Goal: Transaction & Acquisition: Subscribe to service/newsletter

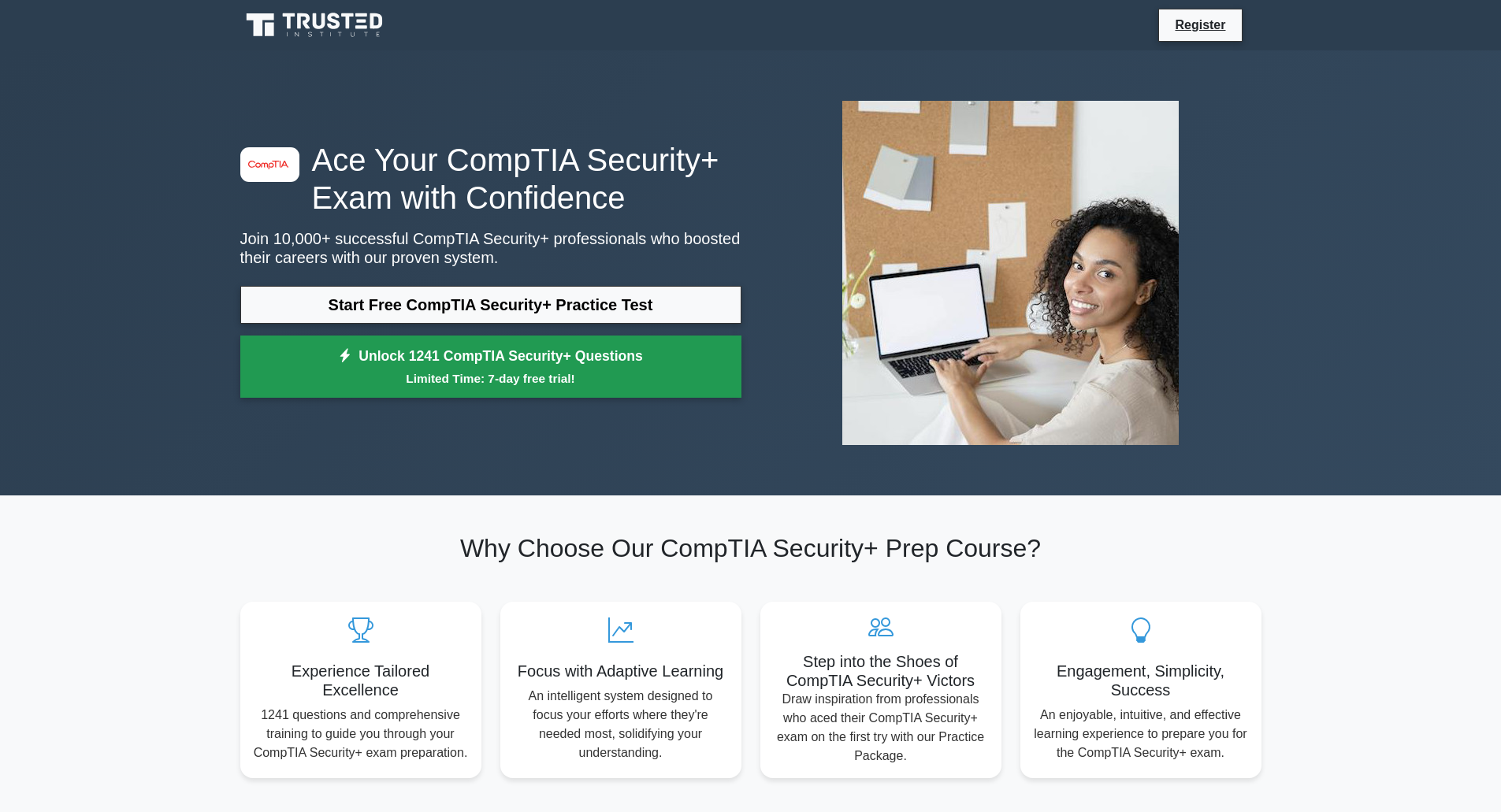
click at [576, 362] on link "Unlock 1241 CompTIA Security+ Questions Limited Time: 7-day free trial!" at bounding box center [490, 366] width 501 height 63
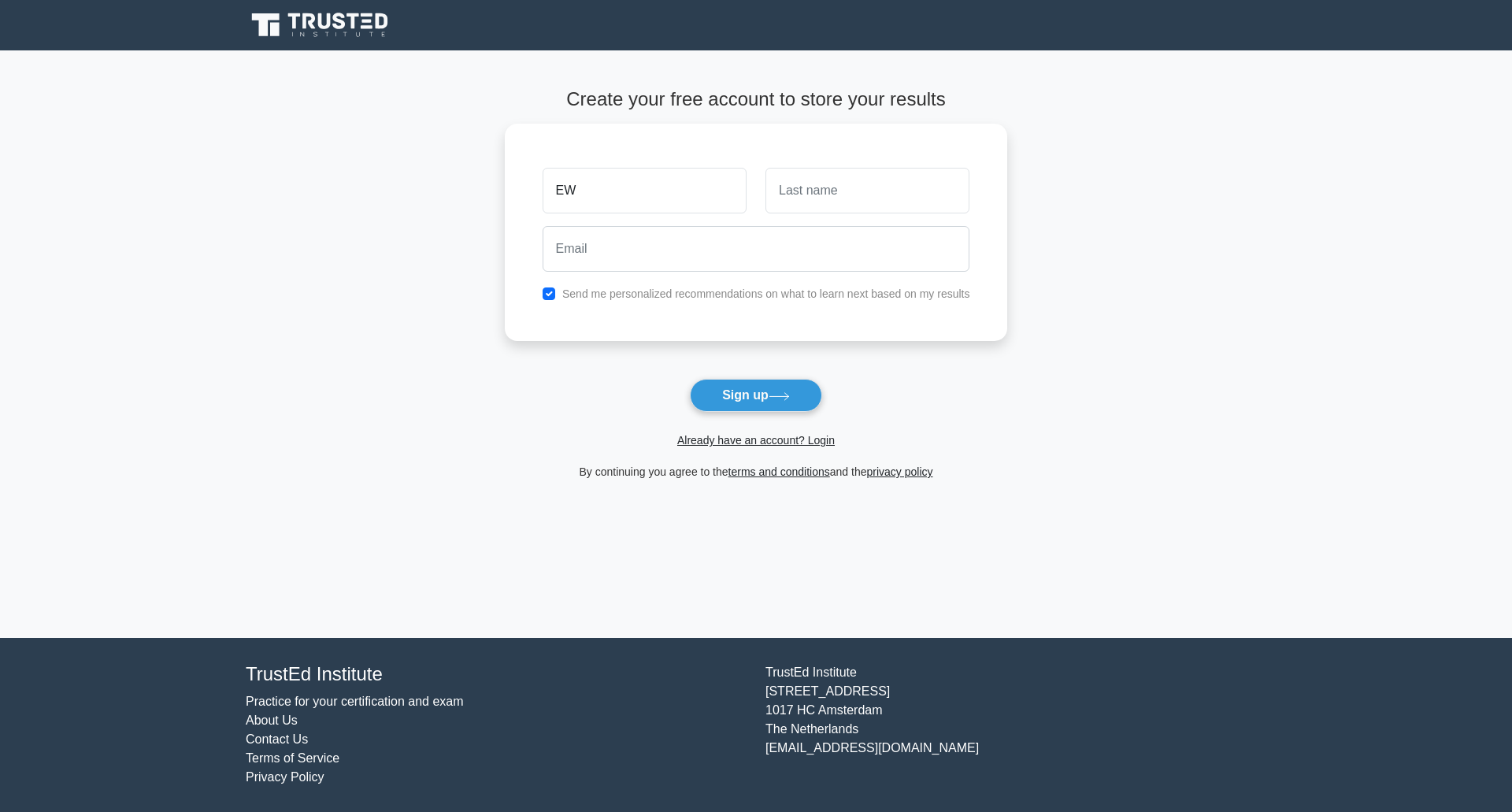
type input "E"
type input "e"
type input "E"
type input "Will"
type input "Mwanjoka"
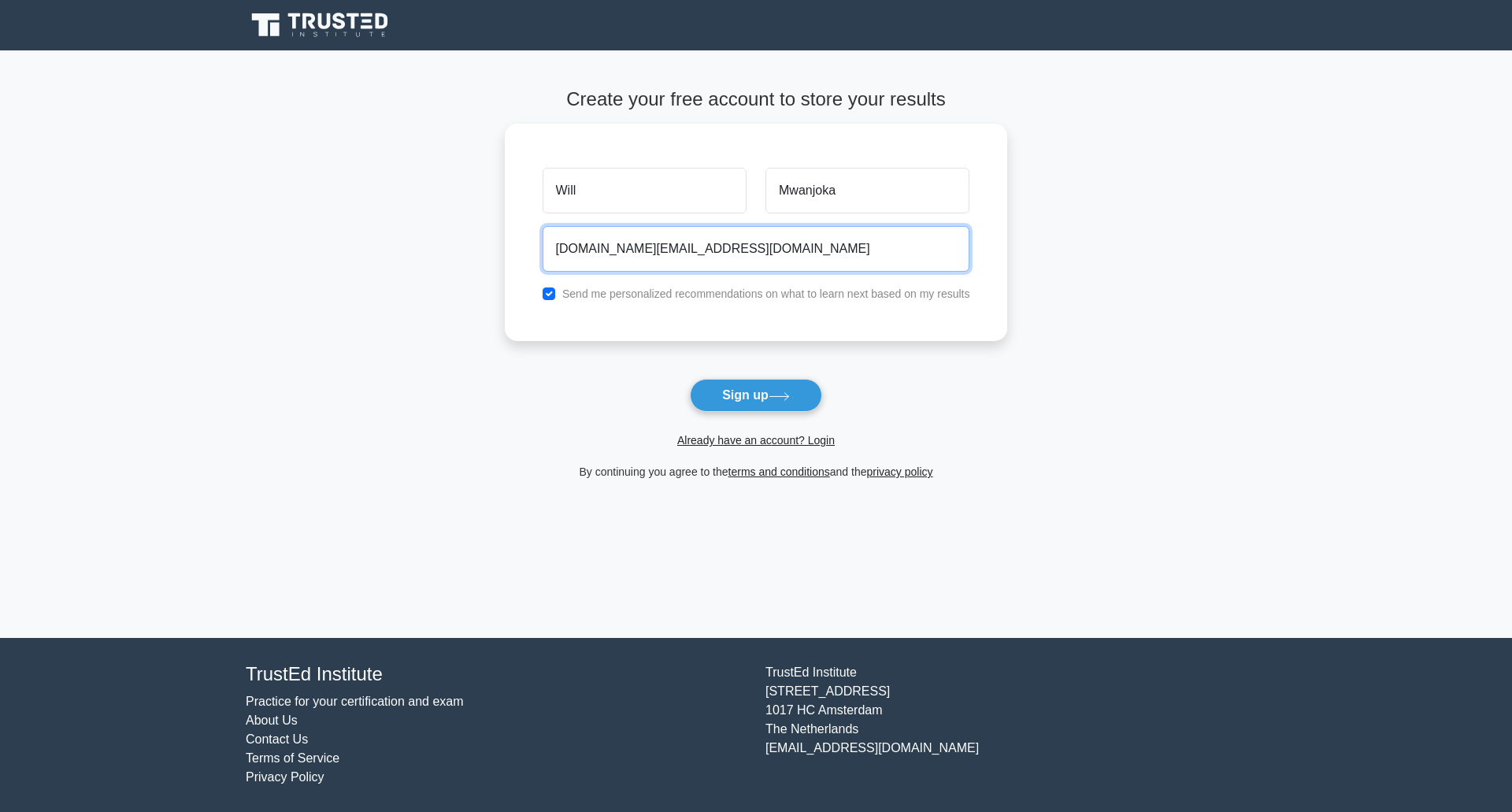
type input "will.mw@hotmail.co.uk"
click at [689, 378] on button "Sign up" at bounding box center [755, 394] width 132 height 33
